Goal: Information Seeking & Learning: Learn about a topic

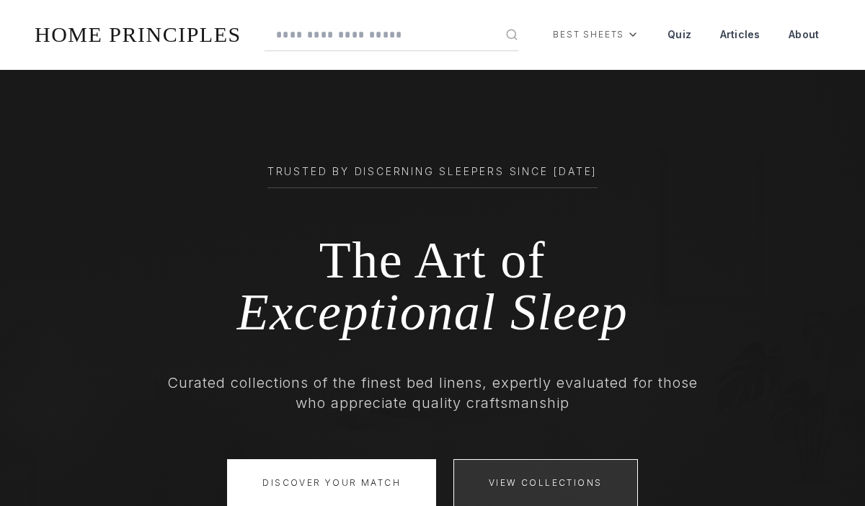
click at [543, 482] on link "View Collections" at bounding box center [545, 483] width 184 height 48
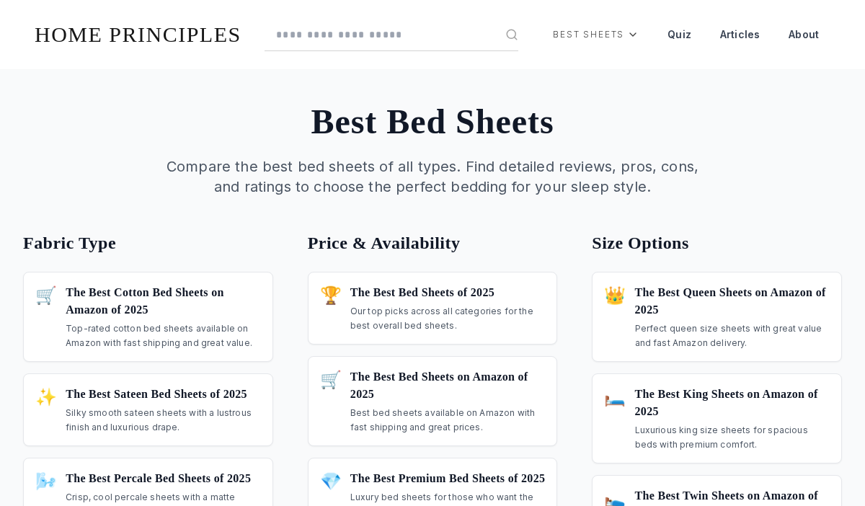
click at [148, 316] on h3 "The Best Cotton Bed Sheets on Amazon of 2025" at bounding box center [163, 301] width 195 height 35
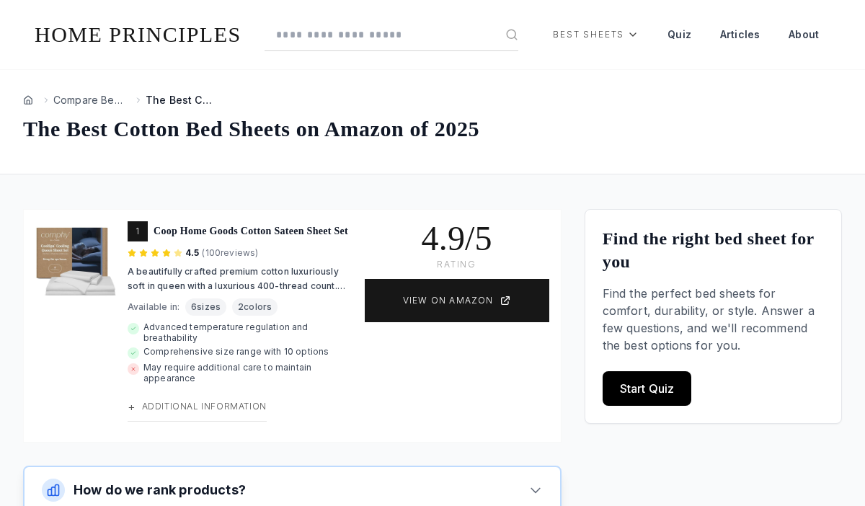
click at [196, 412] on span "Additional Information" at bounding box center [204, 407] width 125 height 12
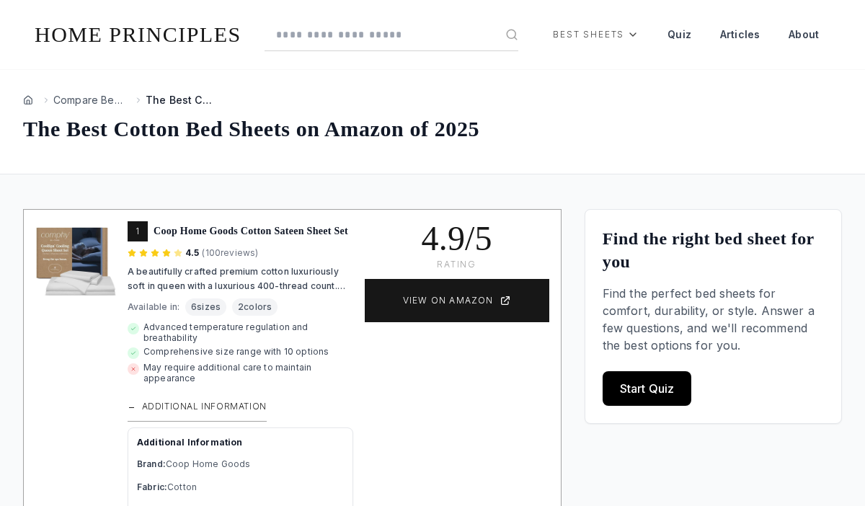
click at [680, 35] on link "Quiz" at bounding box center [679, 34] width 47 height 35
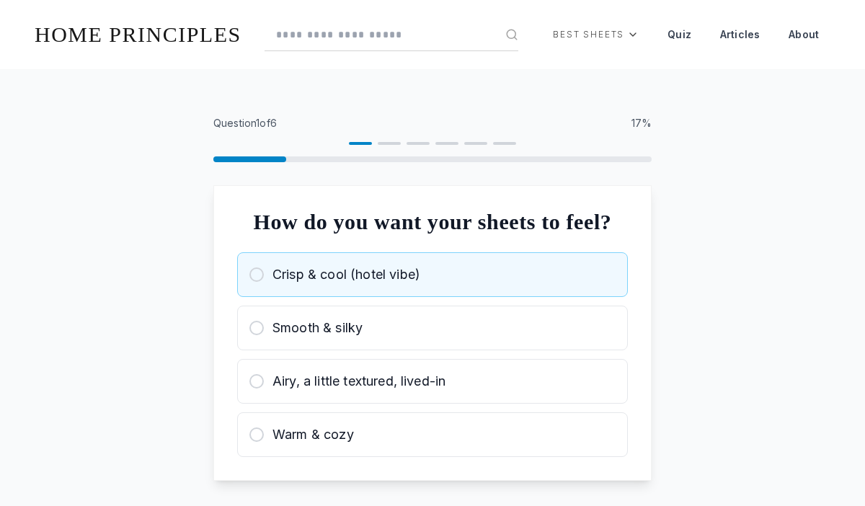
click at [432, 285] on div "Crisp & cool (hotel vibe)" at bounding box center [432, 275] width 366 height 20
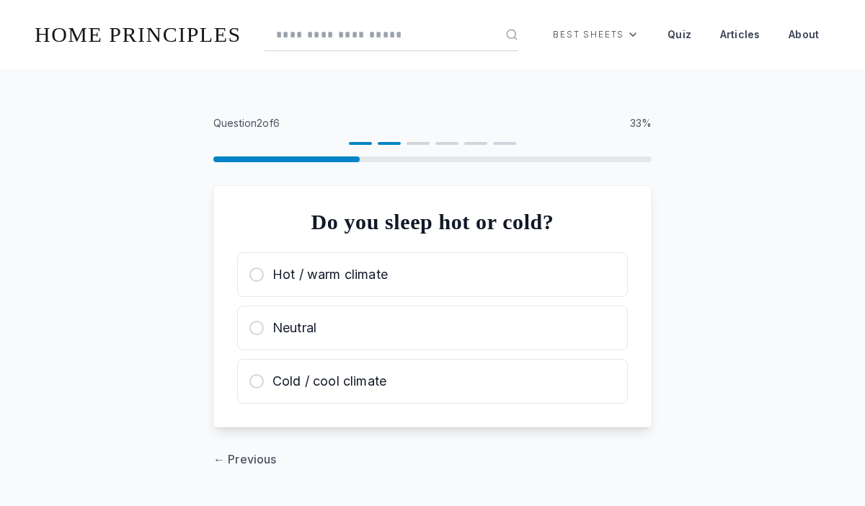
click at [432, 274] on div "Hot / warm climate" at bounding box center [432, 275] width 366 height 20
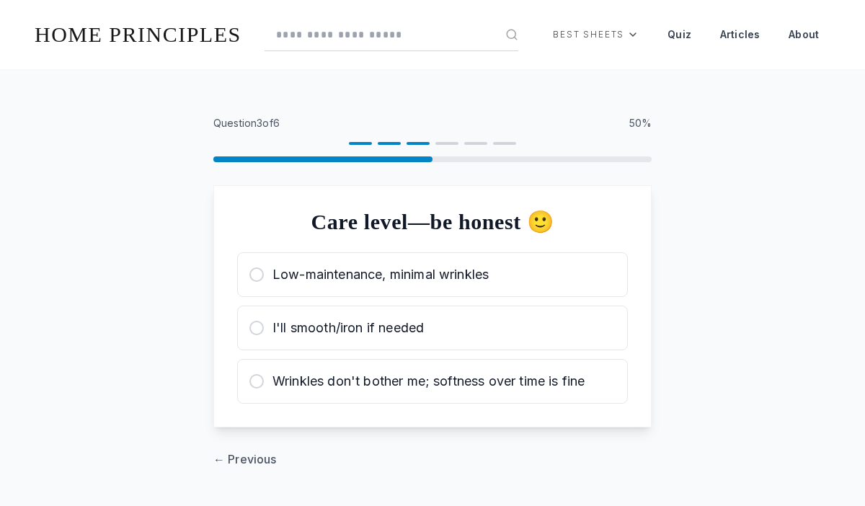
scroll to position [1, 0]
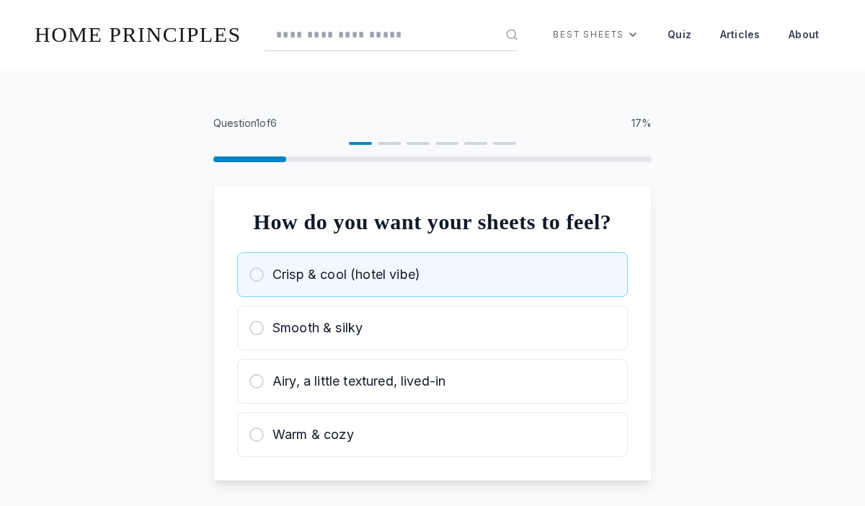
click at [432, 285] on div "Crisp & cool (hotel vibe)" at bounding box center [432, 275] width 366 height 20
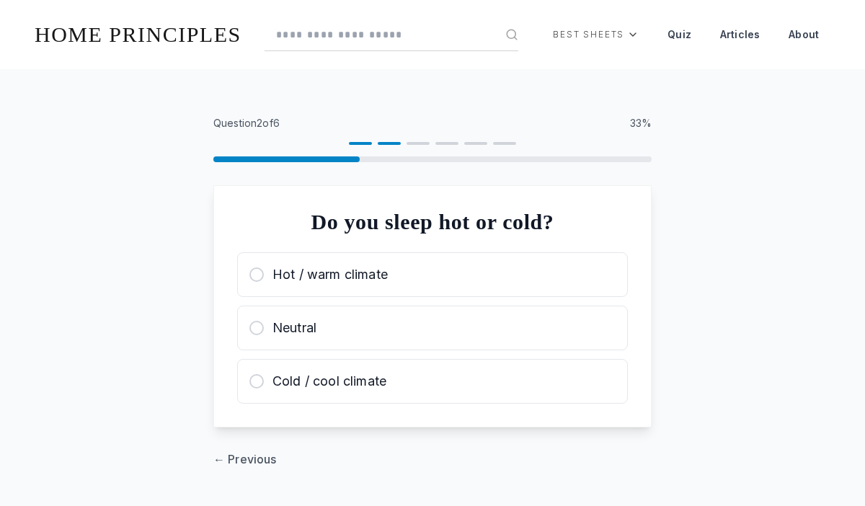
click at [432, 275] on div "Hot / warm climate" at bounding box center [432, 275] width 366 height 20
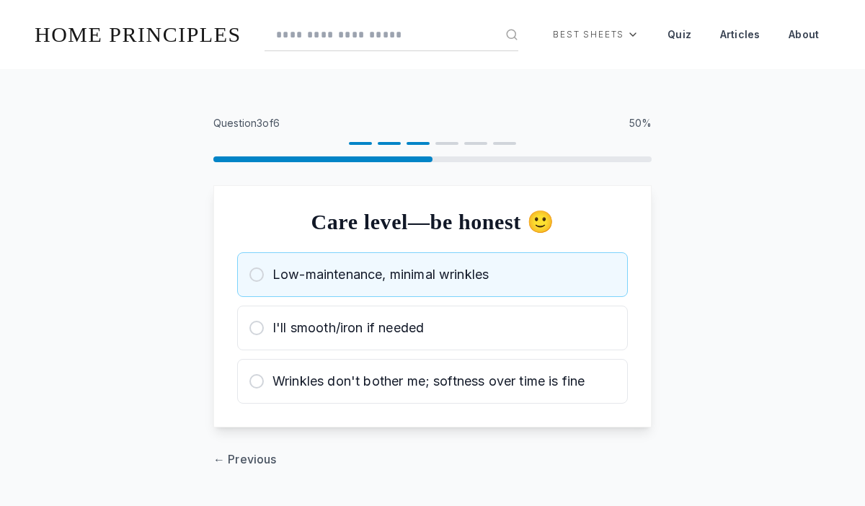
click at [432, 275] on span "Low-maintenance, minimal wrinkles" at bounding box center [380, 275] width 216 height 20
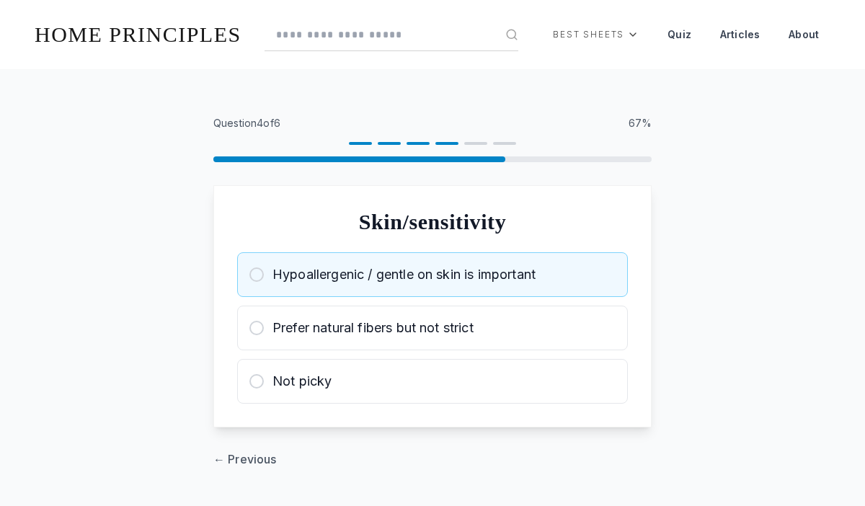
click at [432, 275] on span "Hypoallergenic / gentle on skin is important" at bounding box center [403, 275] width 263 height 20
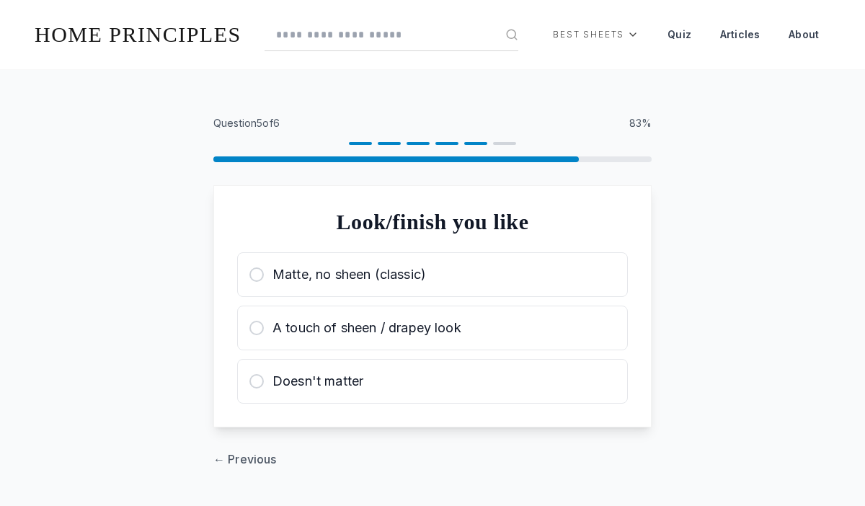
click at [432, 275] on div "Matte, no sheen (classic)" at bounding box center [432, 275] width 366 height 20
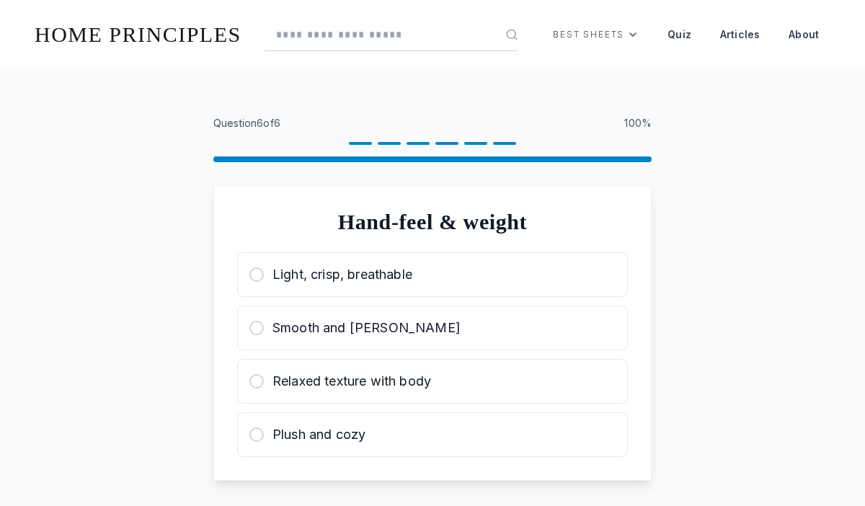
click at [432, 275] on div "Light, crisp, breathable" at bounding box center [432, 275] width 366 height 20
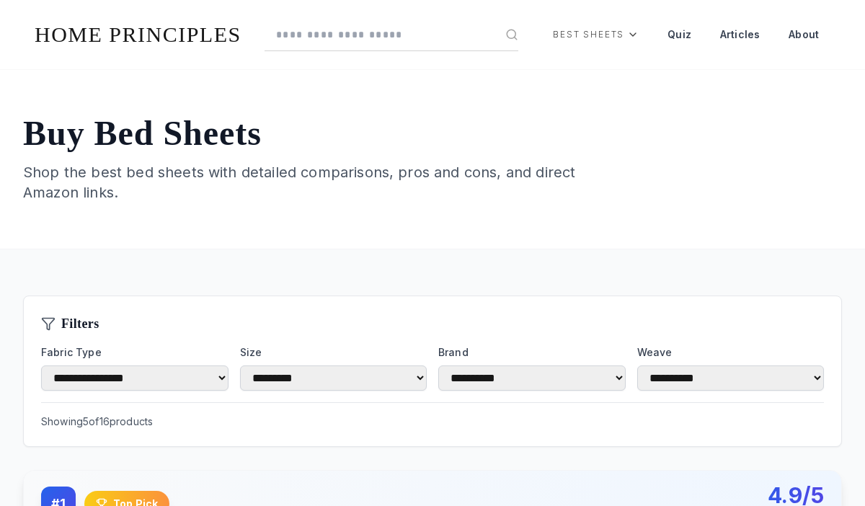
select select "******"
click at [740, 35] on link "Articles" at bounding box center [739, 34] width 63 height 35
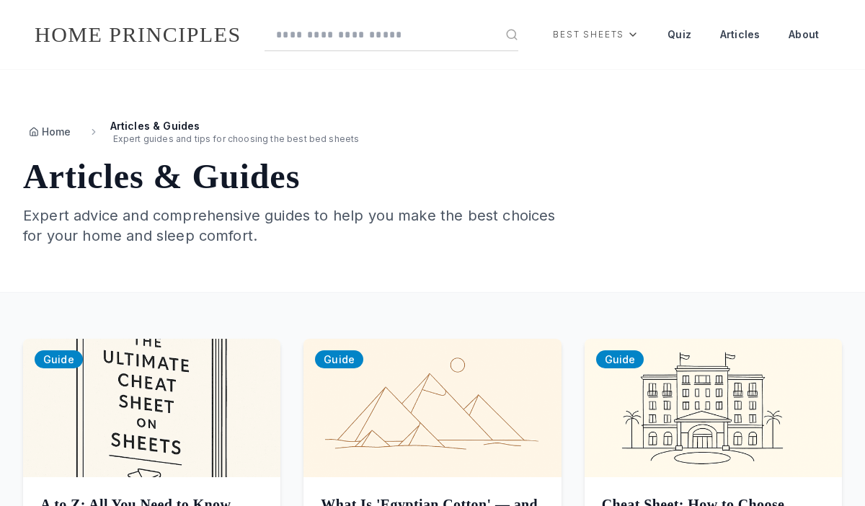
click at [143, 35] on link "HOME PRINCIPLES" at bounding box center [138, 34] width 207 height 24
